Goal: Find contact information: Find contact information

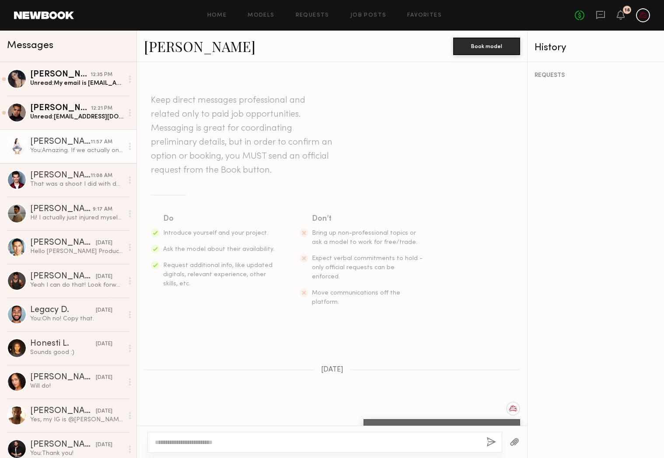
scroll to position [359, 0]
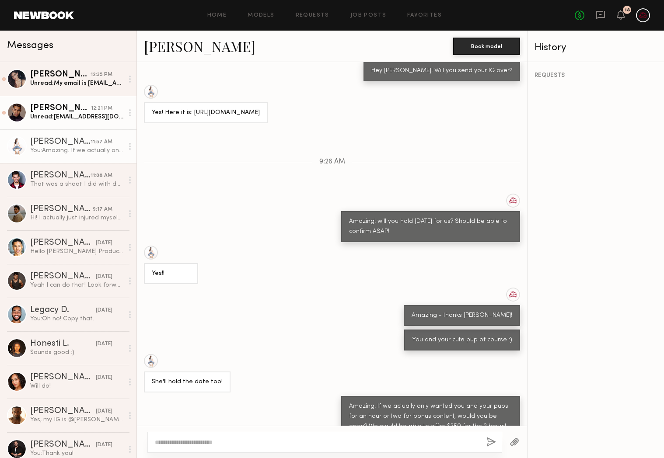
click at [72, 105] on div "[PERSON_NAME]" at bounding box center [60, 108] width 61 height 9
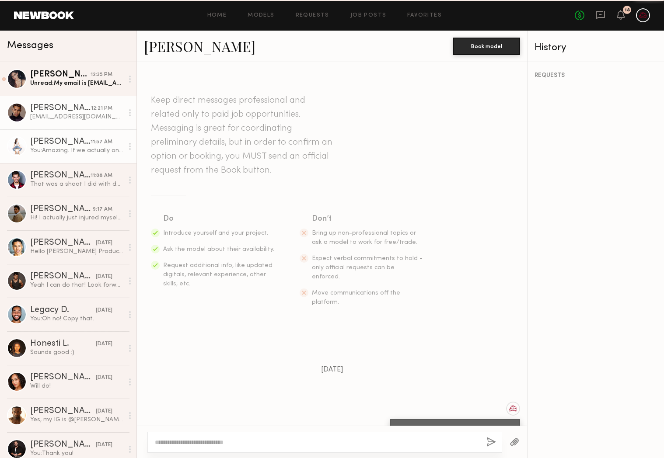
scroll to position [557, 0]
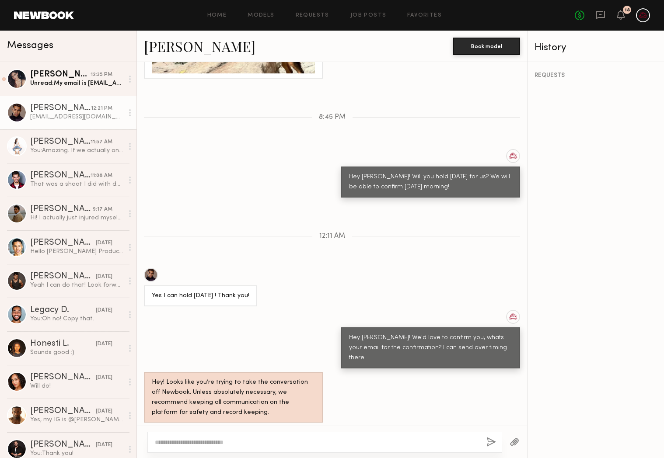
drag, startPoint x: 239, startPoint y: 408, endPoint x: 150, endPoint y: 408, distance: 88.8
click at [150, 426] on div "[EMAIL_ADDRESS][DOMAIN_NAME], thank you!" at bounding box center [221, 436] width 154 height 21
copy div "[EMAIL_ADDRESS][DOMAIN_NAME]"
click at [66, 86] on div "Unread: My email is [EMAIL_ADDRESS][DOMAIN_NAME]" at bounding box center [76, 83] width 93 height 8
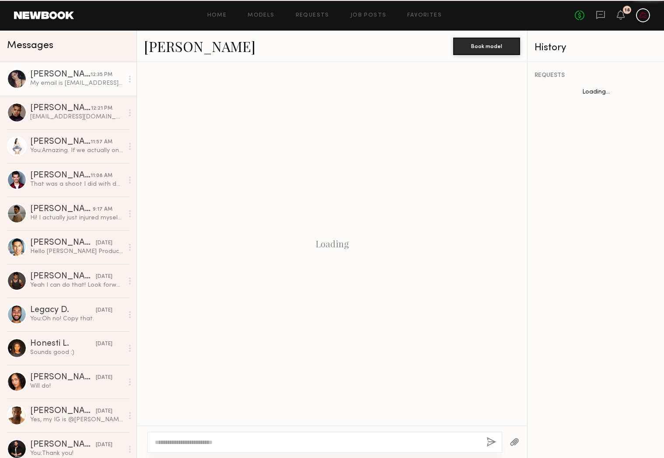
scroll to position [606, 0]
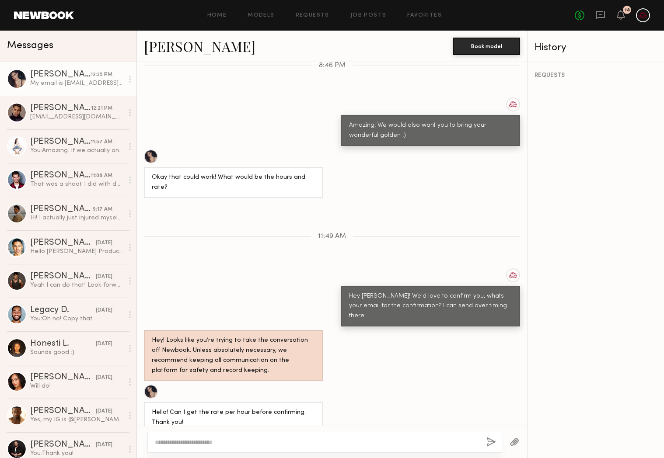
drag, startPoint x: 186, startPoint y: 408, endPoint x: 247, endPoint y: 406, distance: 61.7
click at [247, 443] on div "My email is [EMAIL_ADDRESS][DOMAIN_NAME]" at bounding box center [221, 448] width 139 height 10
copy div "[EMAIL_ADDRESS][DOMAIN_NAME]"
